Goal: Task Accomplishment & Management: Manage account settings

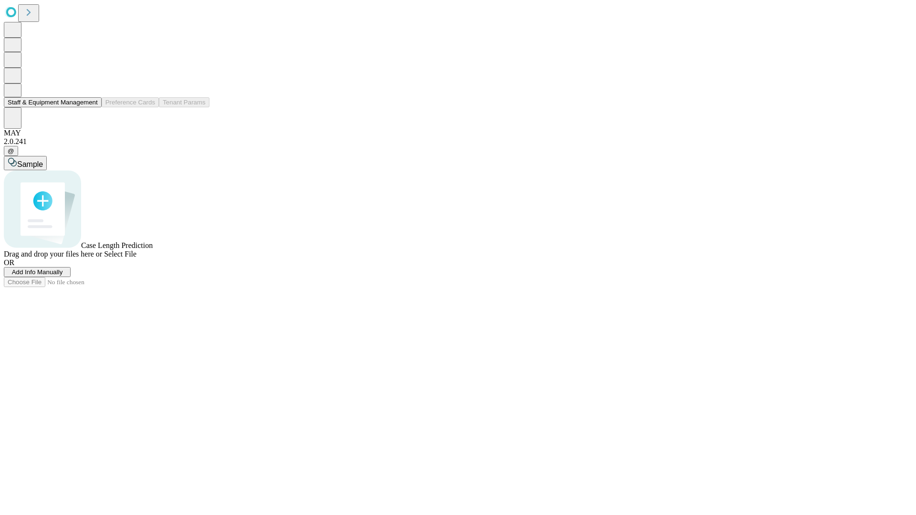
click at [91, 107] on button "Staff & Equipment Management" at bounding box center [53, 102] width 98 height 10
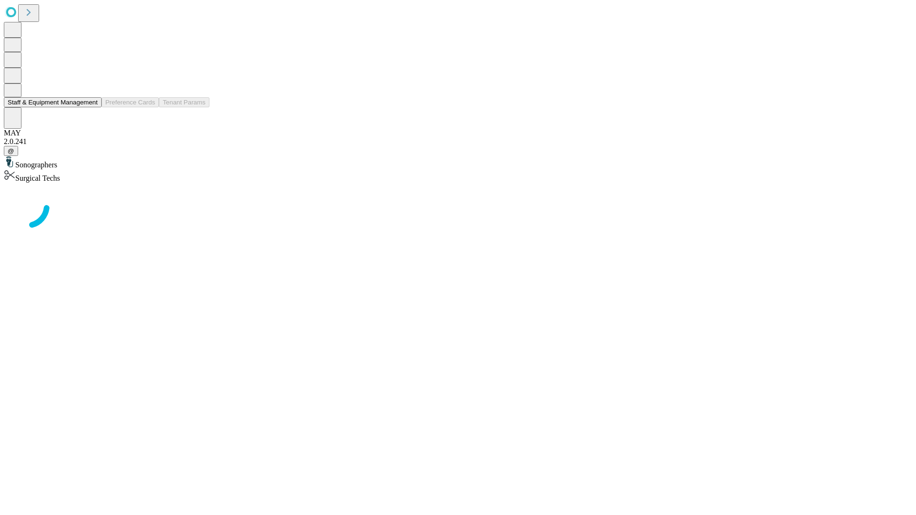
click at [91, 107] on button "Staff & Equipment Management" at bounding box center [53, 102] width 98 height 10
